Goal: Information Seeking & Learning: Learn about a topic

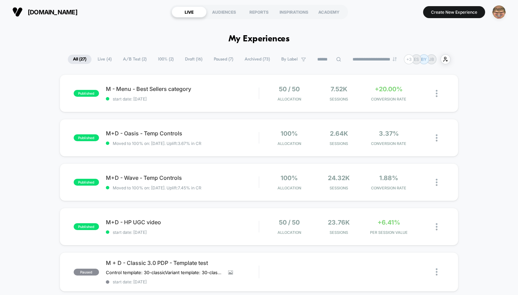
click at [497, 11] on img "button" at bounding box center [498, 11] width 13 height 13
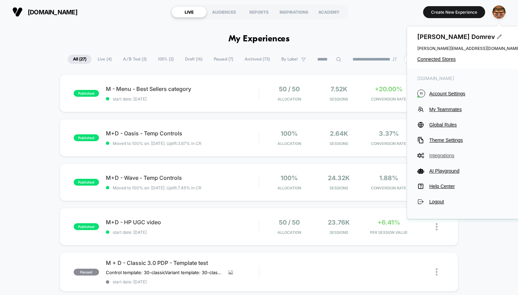
click at [442, 154] on span "Integrations" at bounding box center [474, 155] width 91 height 5
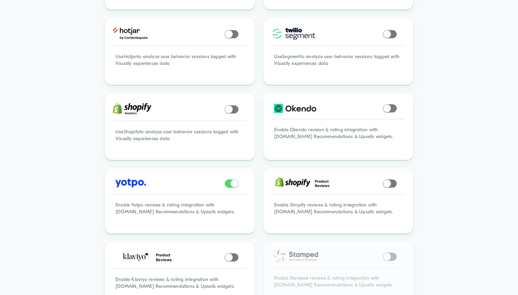
scroll to position [412, 0]
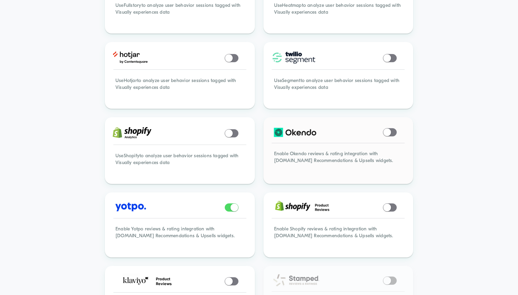
click at [391, 134] on span at bounding box center [390, 132] width 14 height 8
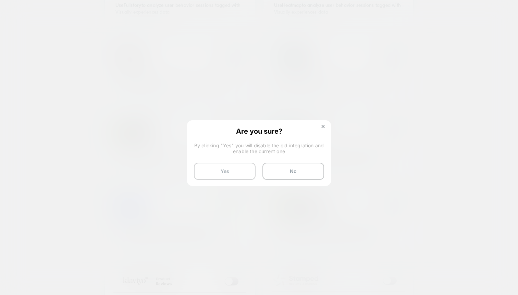
click at [235, 169] on button "Yes" at bounding box center [225, 171] width 62 height 17
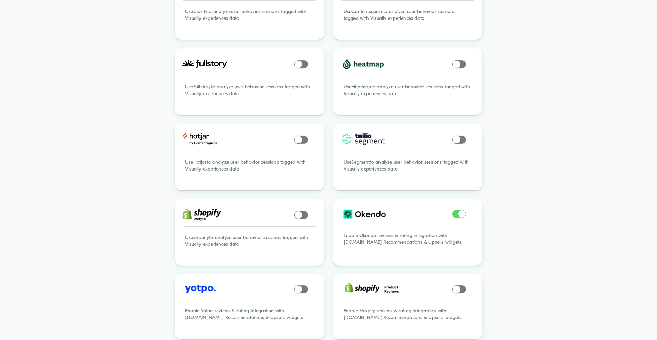
scroll to position [330, 0]
click at [517, 42] on div "< Back to Homepage Integrations Connect [DOMAIN_NAME] to 3rd party platforms Tr…" at bounding box center [328, 95] width 657 height 803
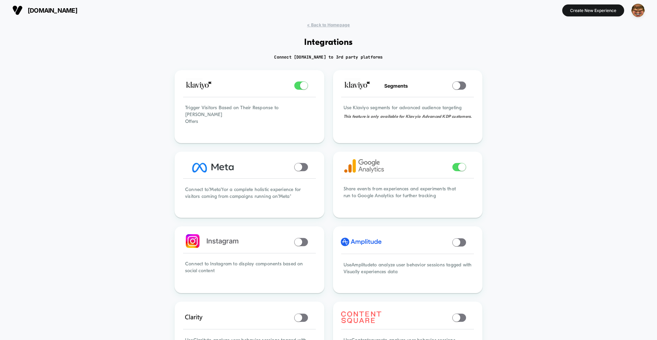
scroll to position [0, 0]
